Goal: Find specific page/section: Find specific page/section

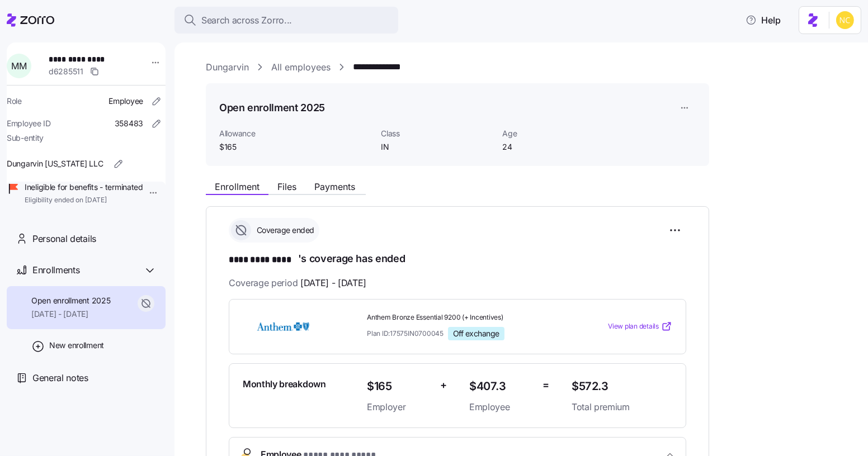
click at [311, 35] on div "Search across Zorro... Help" at bounding box center [434, 19] width 855 height 31
click at [307, 30] on button "Search across Zorro..." at bounding box center [287, 20] width 224 height 27
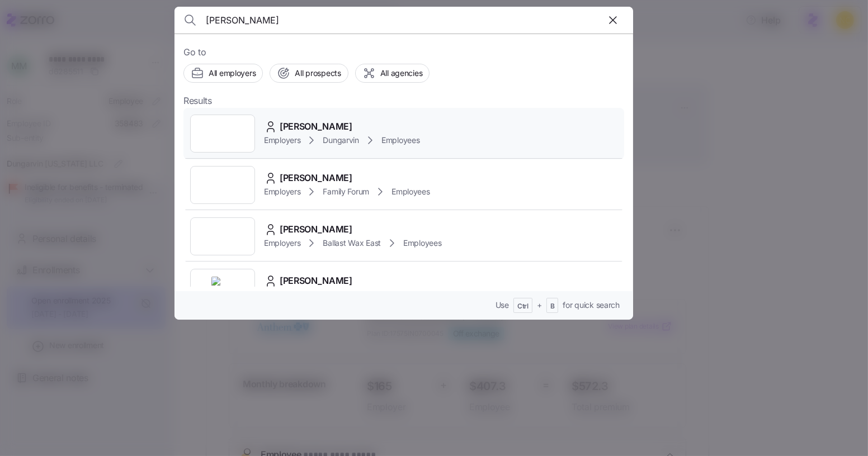
type input "[PERSON_NAME]"
click at [318, 130] on span "[PERSON_NAME]" at bounding box center [316, 127] width 73 height 14
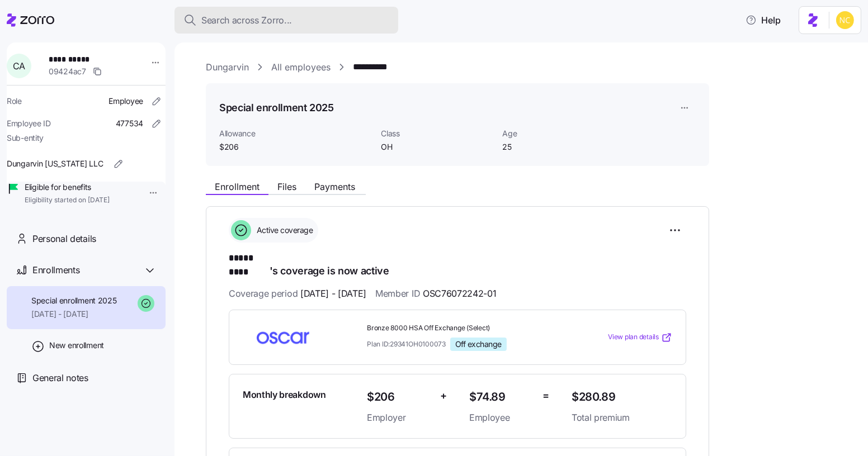
click at [270, 16] on span "Search across Zorro..." at bounding box center [246, 20] width 91 height 14
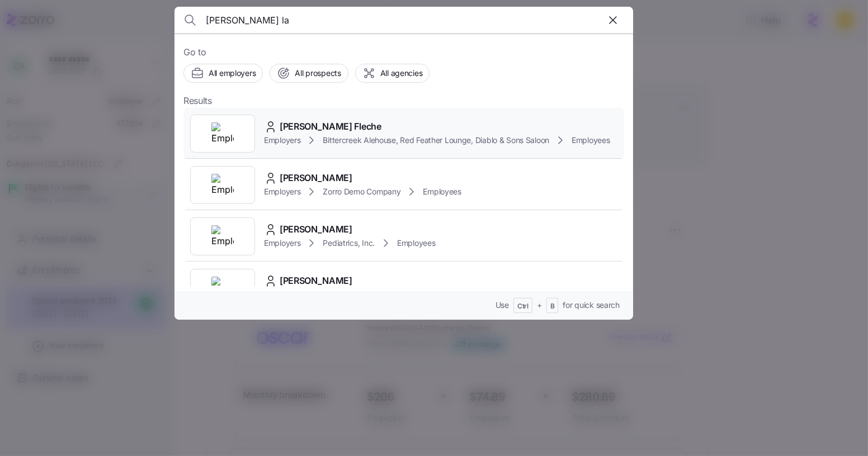
type input "[PERSON_NAME] la"
click at [333, 146] on span "Bittercreek Alehouse, Red Feather Lounge, Diablo & Sons Saloon" at bounding box center [436, 140] width 227 height 11
